Goal: Task Accomplishment & Management: Manage account settings

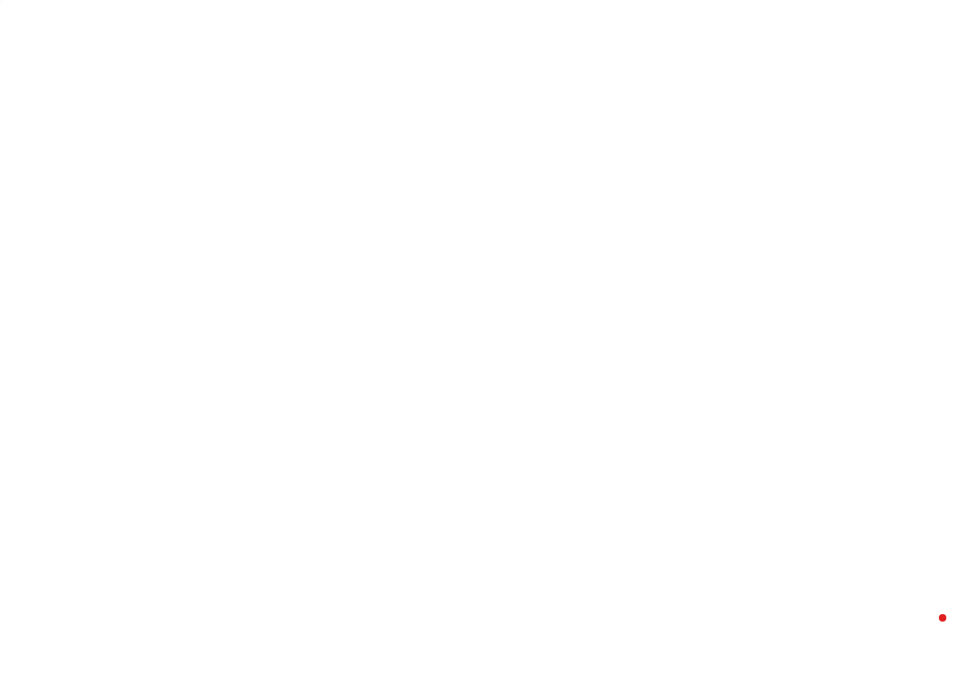
click at [507, 72] on body "/dashboard" at bounding box center [482, 336] width 965 height 673
click at [471, 111] on body "/dashboard" at bounding box center [482, 336] width 965 height 673
click at [272, 59] on body "/dashboard" at bounding box center [482, 336] width 965 height 673
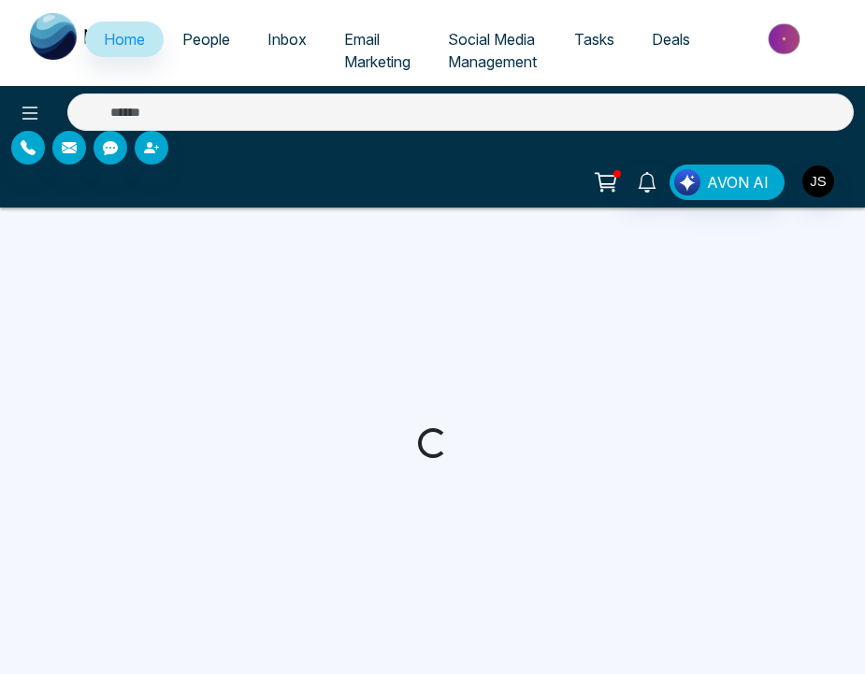
select select "*"
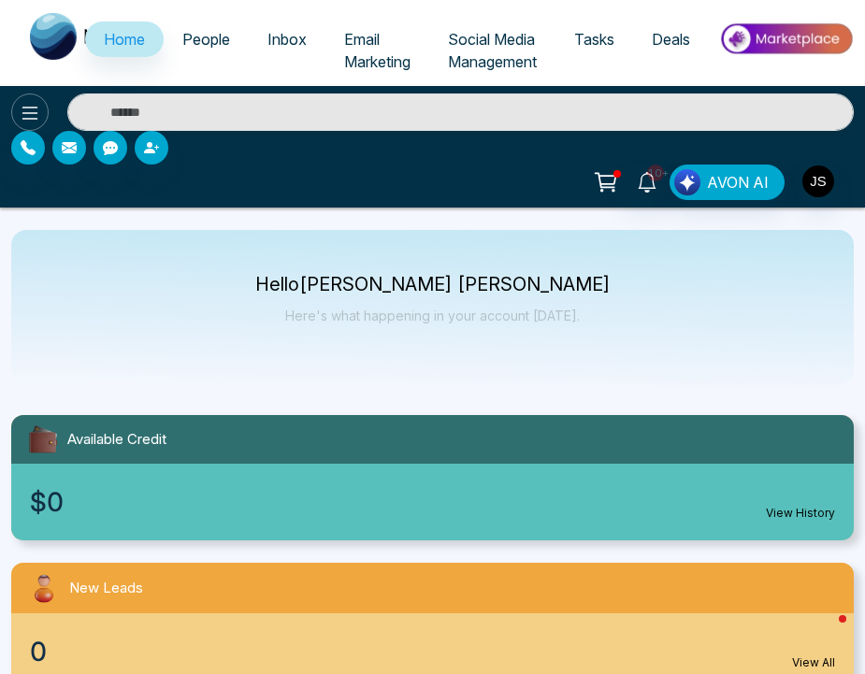
click at [36, 117] on icon at bounding box center [30, 113] width 22 height 22
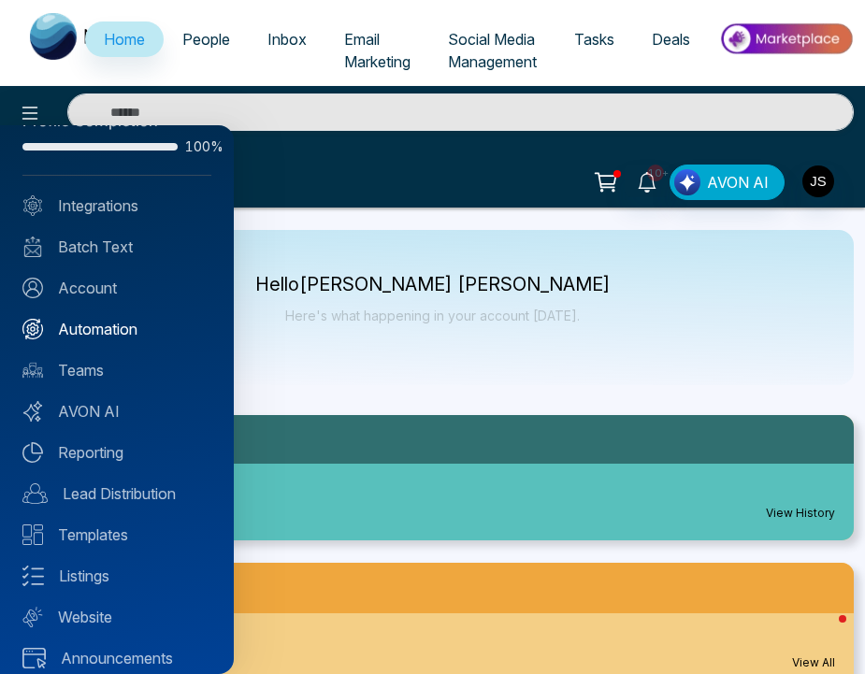
scroll to position [61, 0]
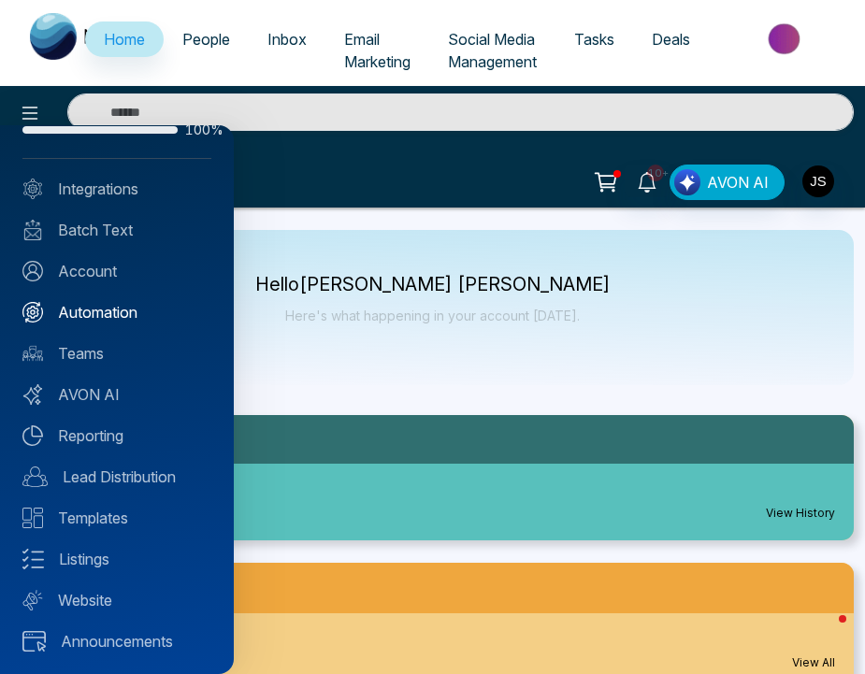
click at [153, 306] on link "Automation" at bounding box center [116, 312] width 189 height 22
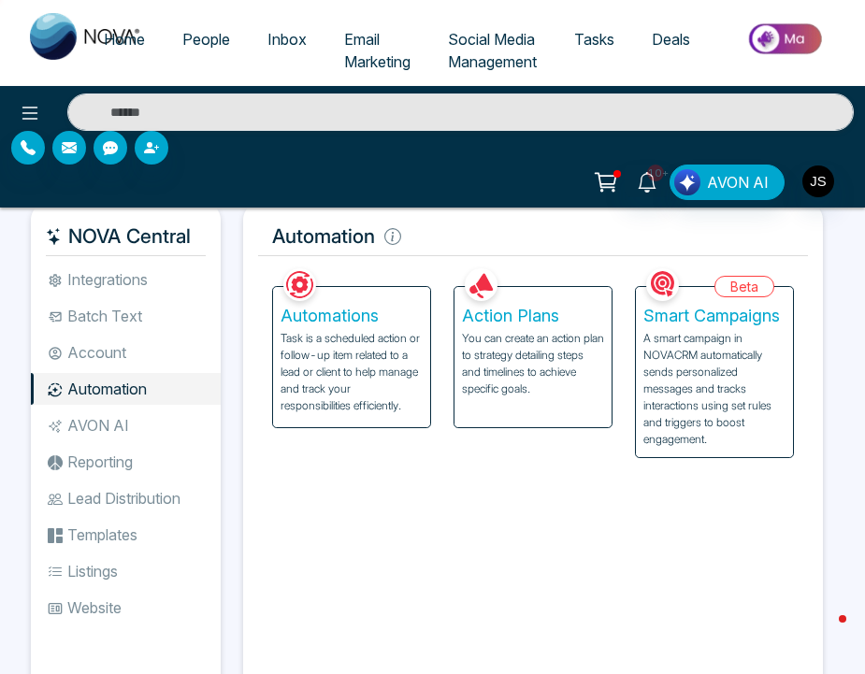
scroll to position [15, 0]
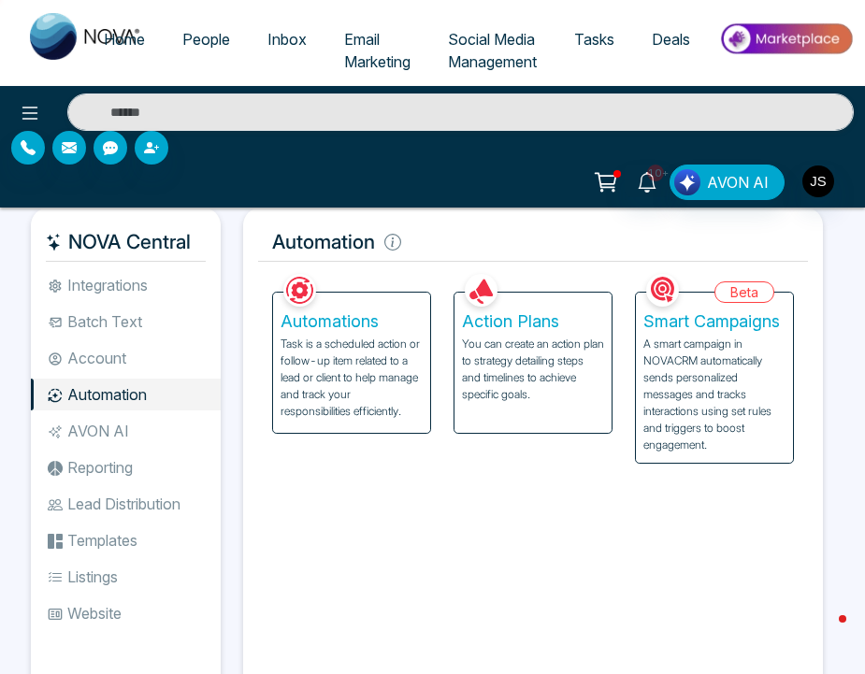
click at [97, 359] on li "Account" at bounding box center [126, 358] width 190 height 32
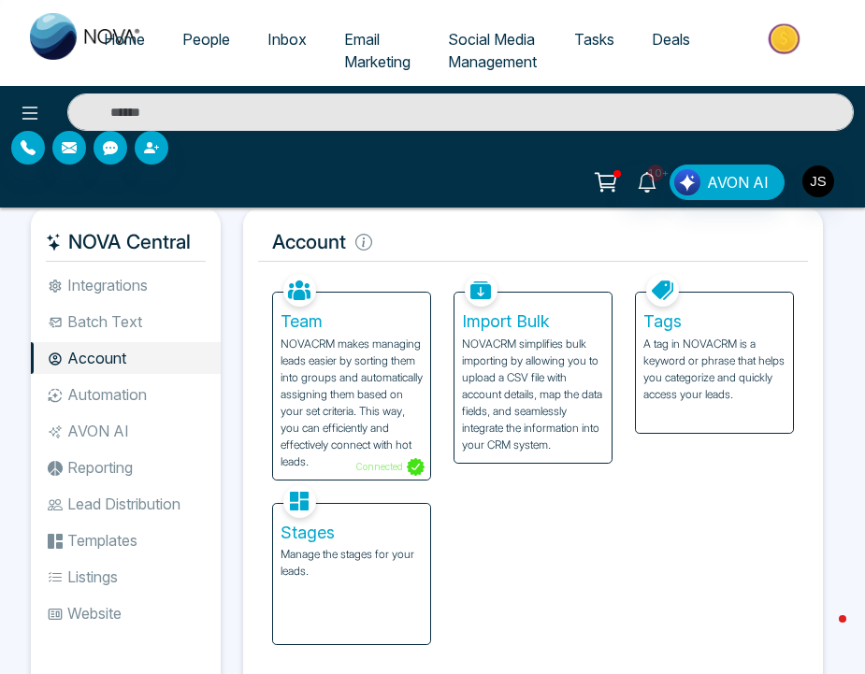
click at [792, 397] on div "Tags A tag in NOVACRM is a keyword or phrase that helps you categorize and quic…" at bounding box center [714, 363] width 157 height 140
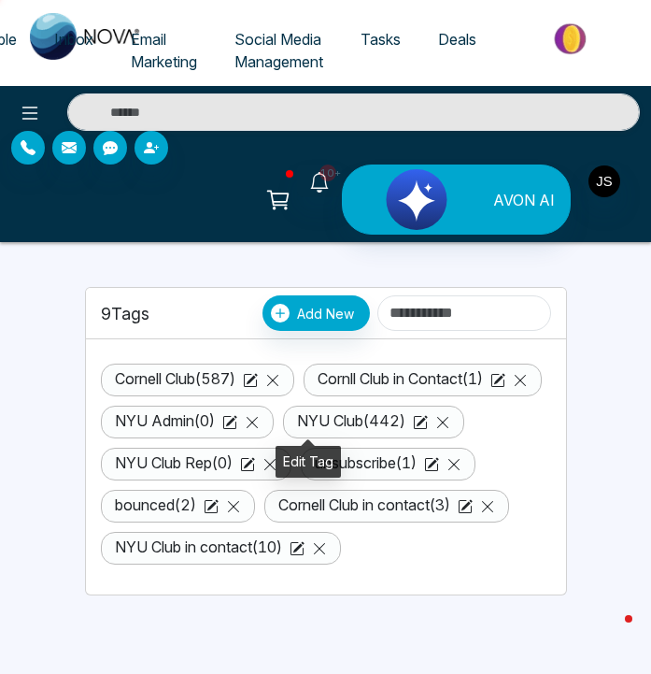
click at [491, 388] on icon at bounding box center [498, 380] width 15 height 15
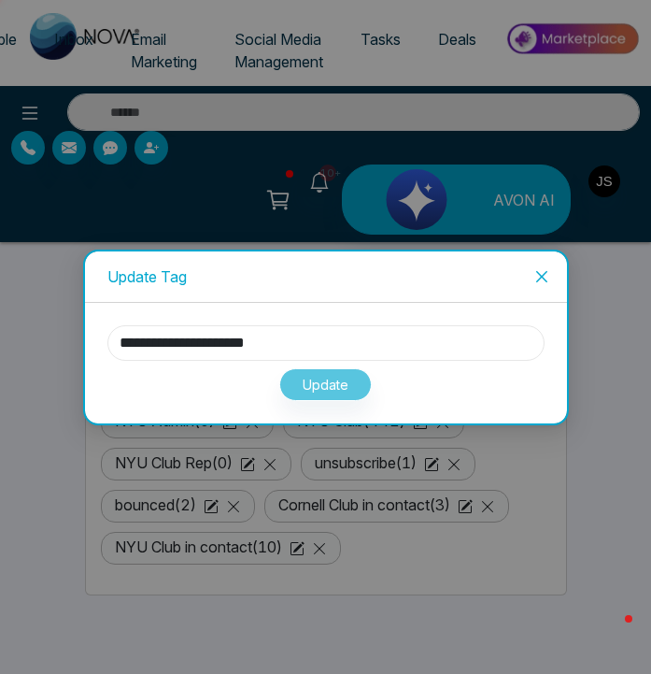
click at [150, 342] on input "**********" at bounding box center [325, 343] width 437 height 36
type input "**********"
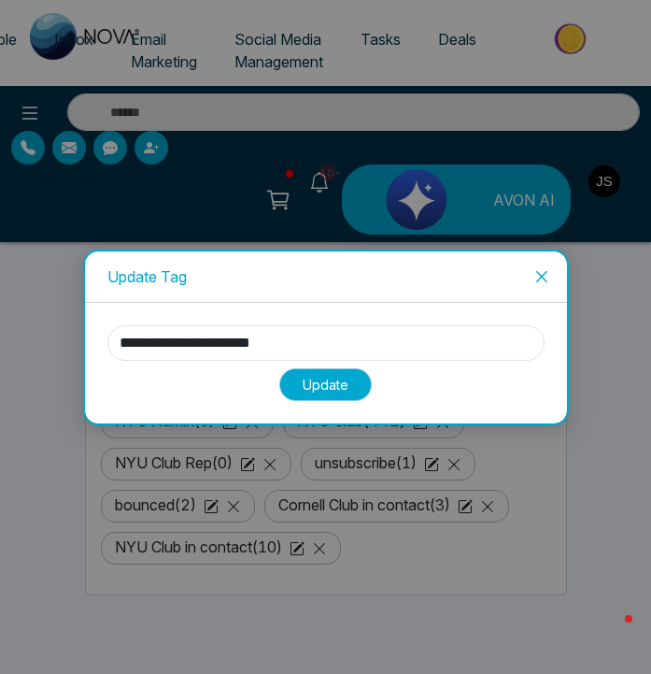
click at [311, 393] on button "Update" at bounding box center [325, 384] width 93 height 33
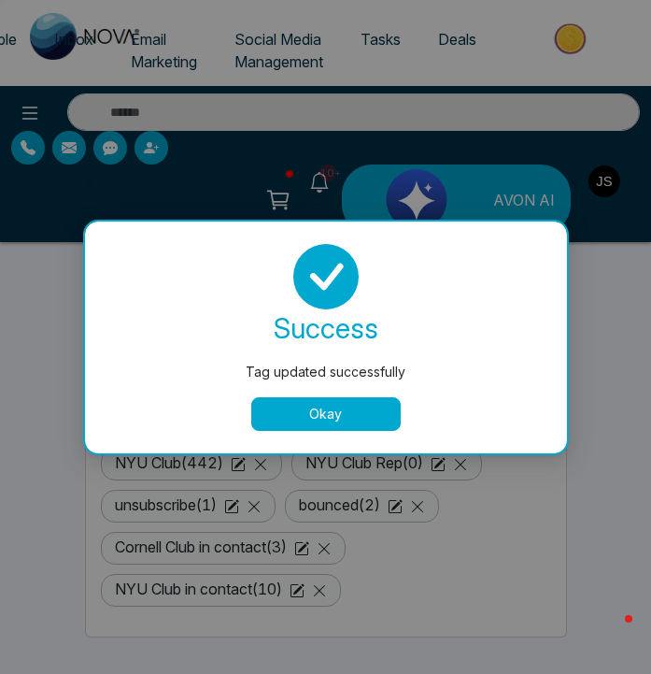
click at [320, 406] on button "Okay" at bounding box center [326, 414] width 150 height 34
